Goal: Task Accomplishment & Management: Complete application form

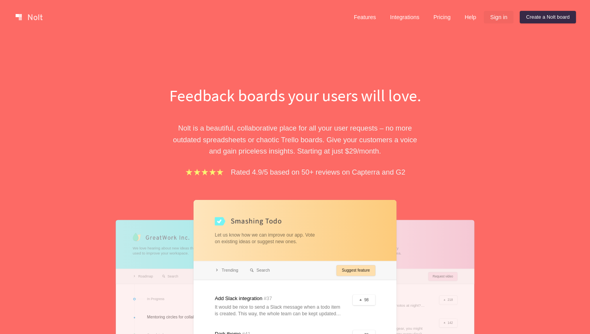
click at [491, 19] on link "Sign in" at bounding box center [499, 17] width 30 height 12
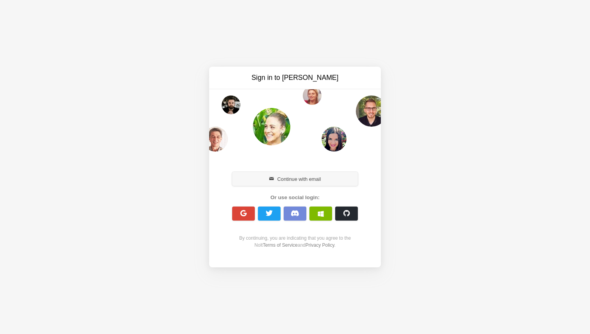
click at [300, 177] on button "Continue with email" at bounding box center [295, 179] width 126 height 14
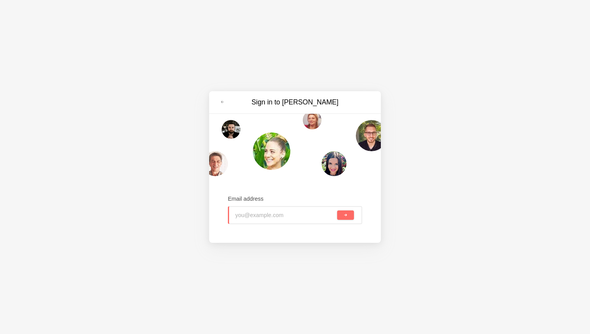
click at [284, 215] on input "email" at bounding box center [285, 215] width 100 height 17
type input "[PERSON_NAME][EMAIL_ADDRESS][DOMAIN_NAME]"
click at [337, 211] on button "submit" at bounding box center [345, 215] width 17 height 9
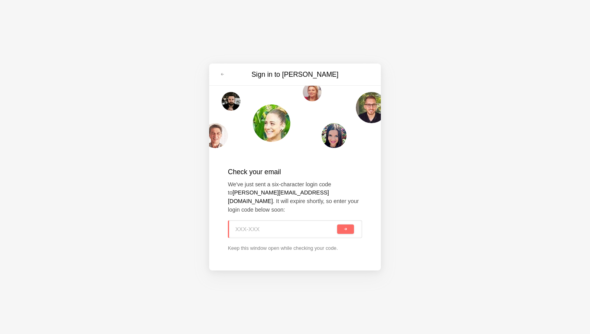
paste input "JTR-EZP"
type input "JTR-EZP"
click at [347, 227] on button "submit" at bounding box center [345, 229] width 17 height 9
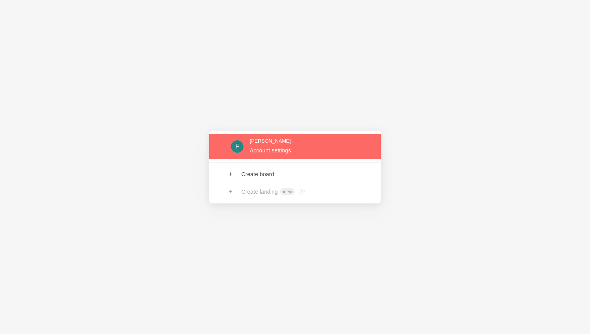
click at [277, 149] on link at bounding box center [295, 146] width 172 height 25
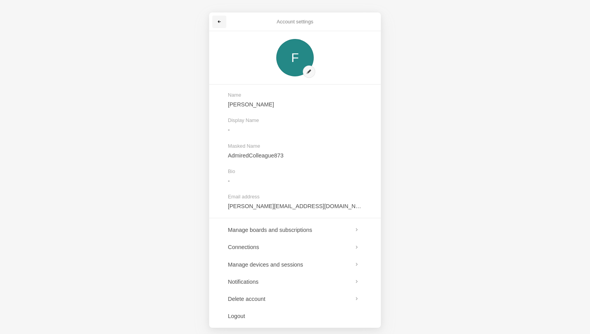
click at [218, 23] on span at bounding box center [219, 21] width 5 height 5
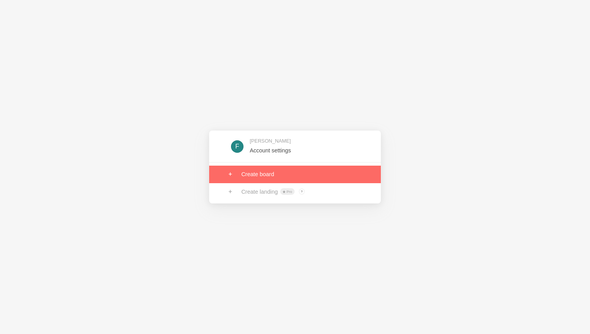
click at [263, 176] on link at bounding box center [295, 174] width 172 height 17
